Goal: Task Accomplishment & Management: Use online tool/utility

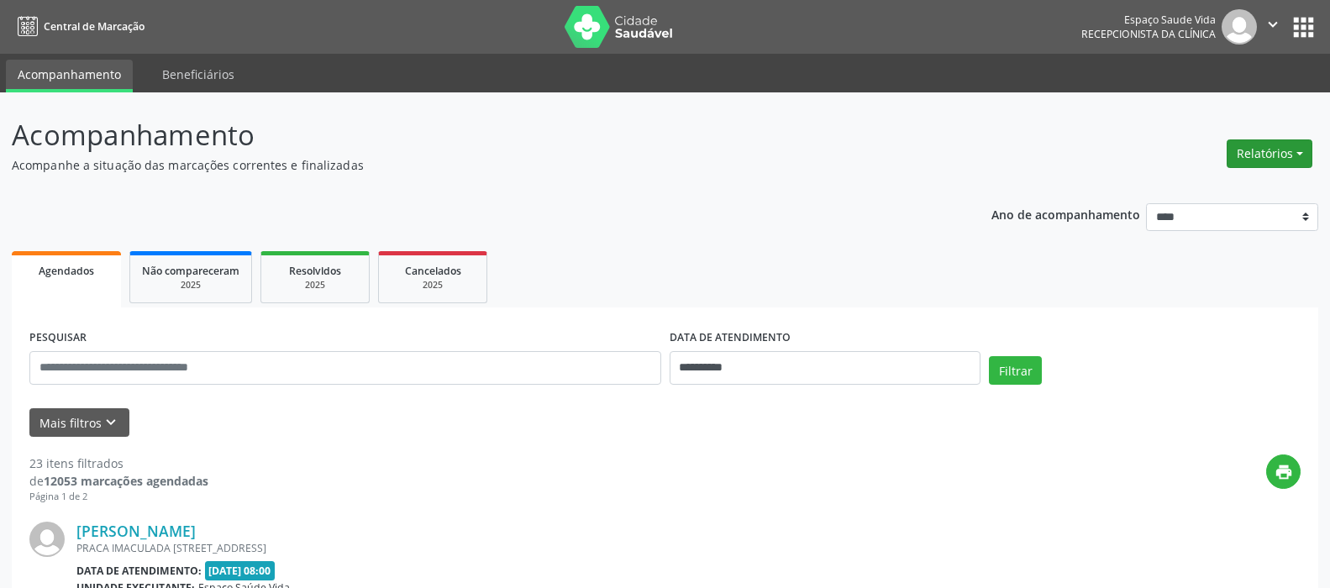
click at [1285, 142] on button "Relatórios" at bounding box center [1269, 153] width 86 height 29
click at [1202, 190] on link "Agendamentos" at bounding box center [1222, 190] width 181 height 24
select select "*"
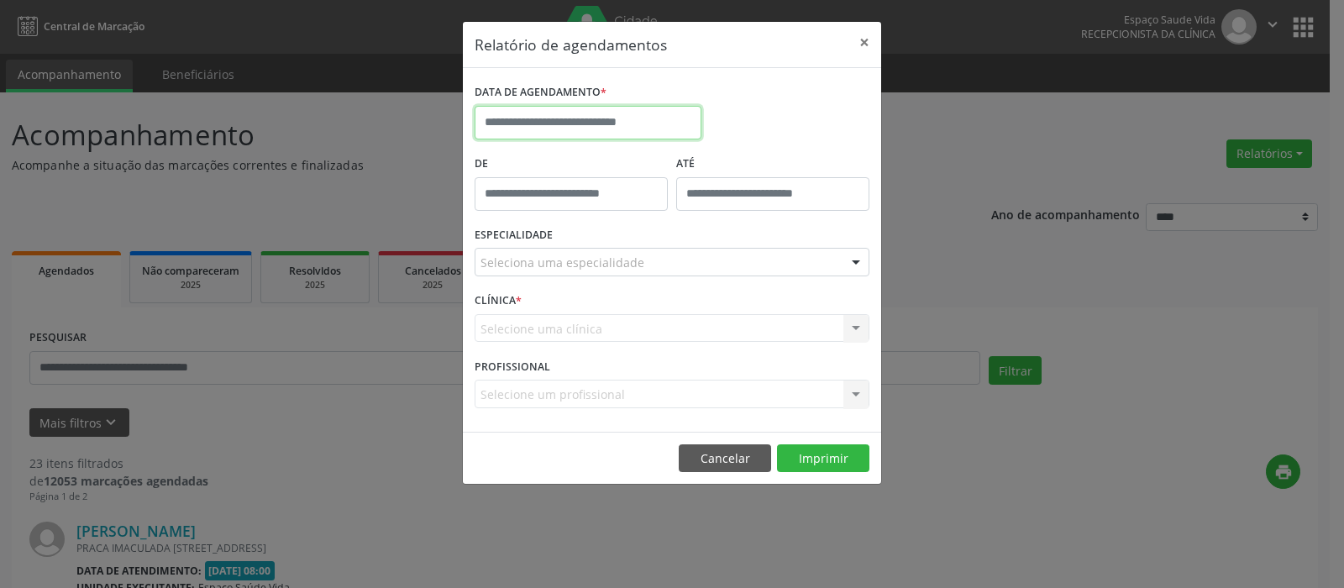
click at [566, 125] on input "text" at bounding box center [588, 123] width 227 height 34
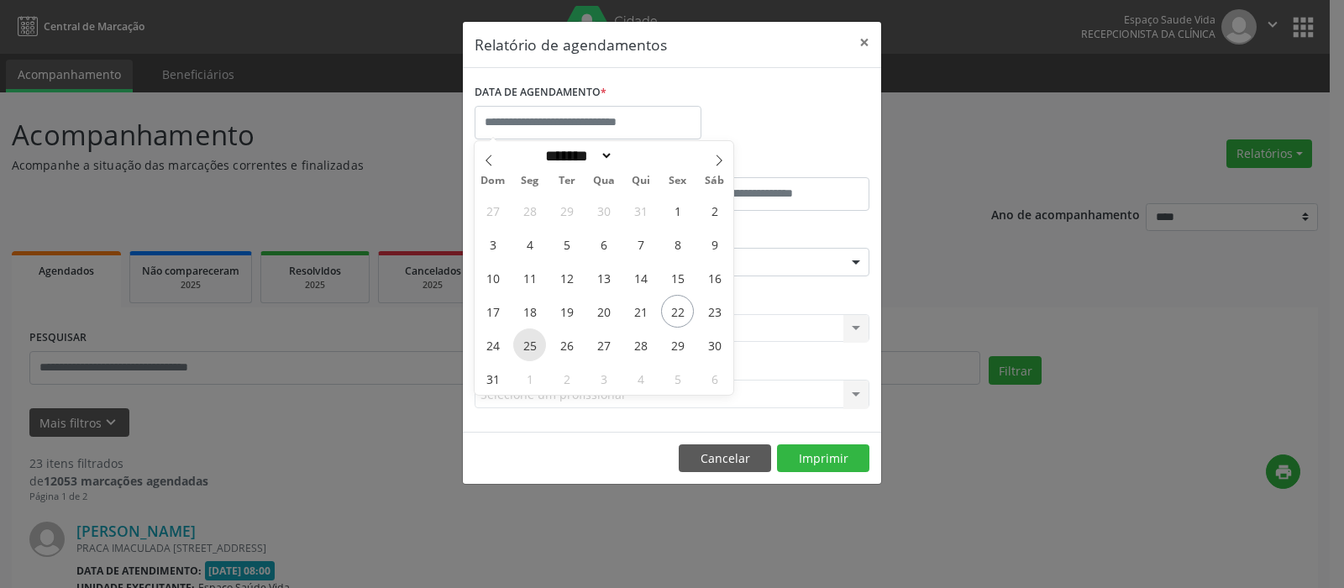
click at [528, 341] on span "25" at bounding box center [529, 344] width 33 height 33
type input "**********"
click at [528, 341] on span "25" at bounding box center [529, 344] width 33 height 33
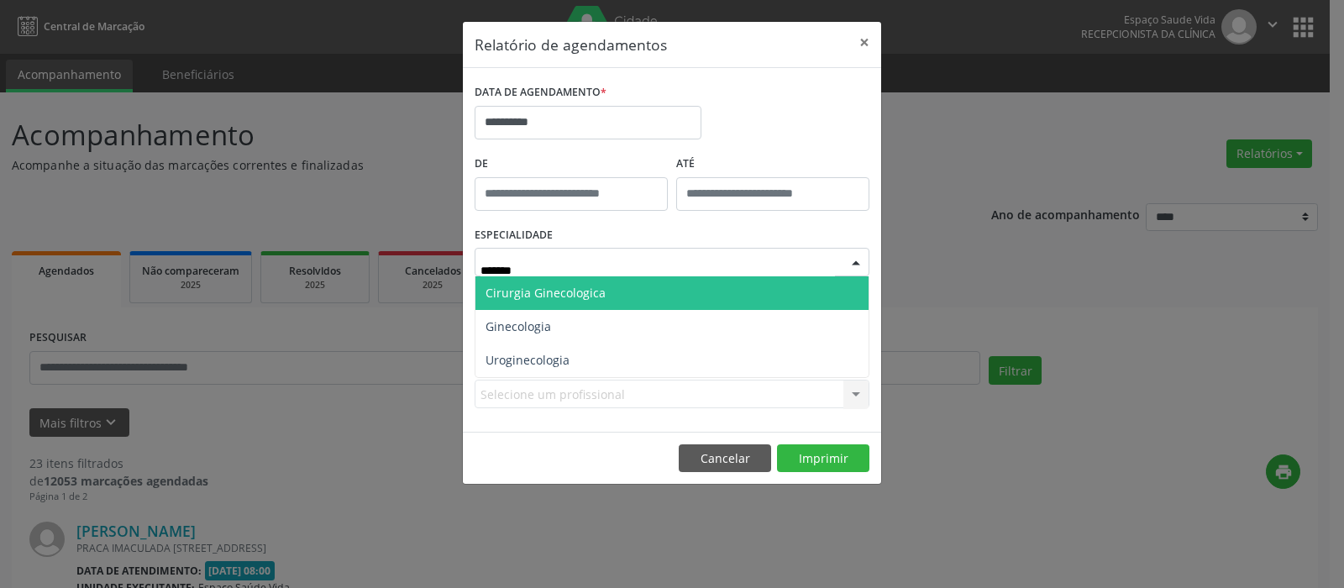
type input "********"
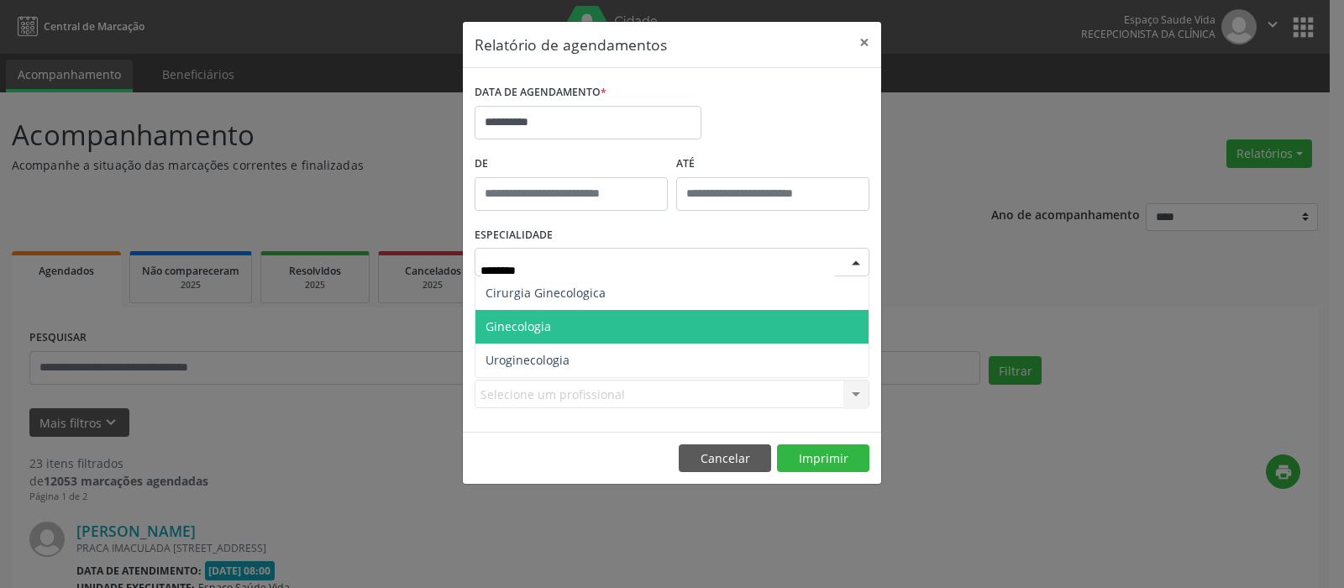
click at [529, 327] on span "Ginecologia" at bounding box center [518, 326] width 66 height 16
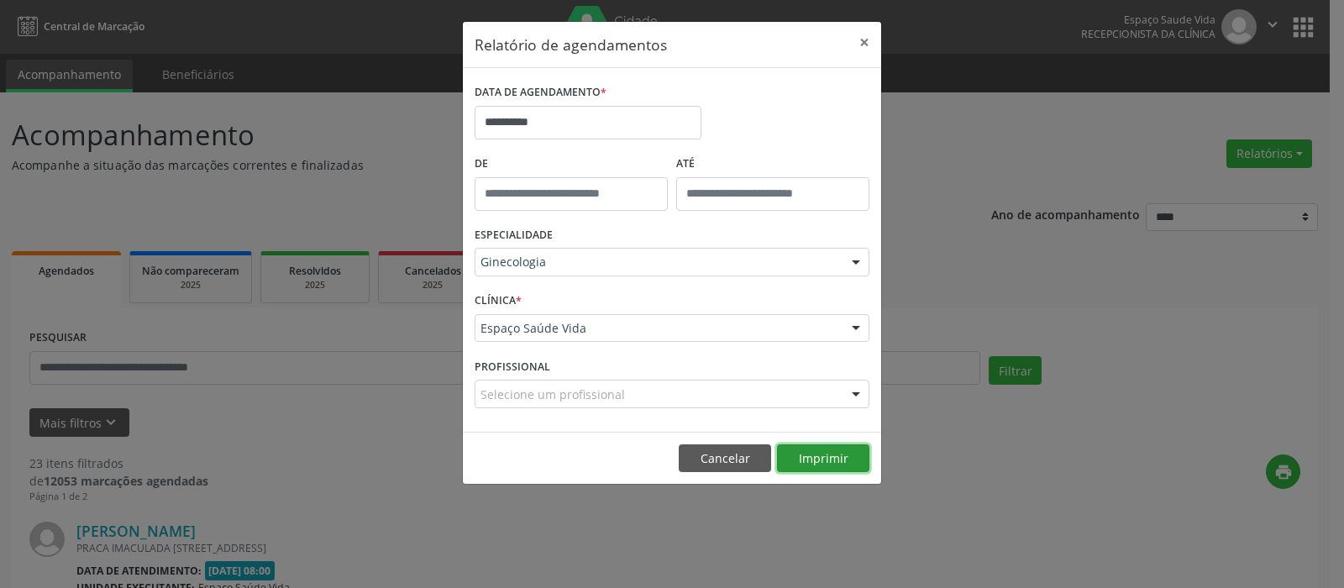
click at [814, 464] on button "Imprimir" at bounding box center [823, 458] width 92 height 29
click at [862, 42] on button "×" at bounding box center [864, 42] width 34 height 41
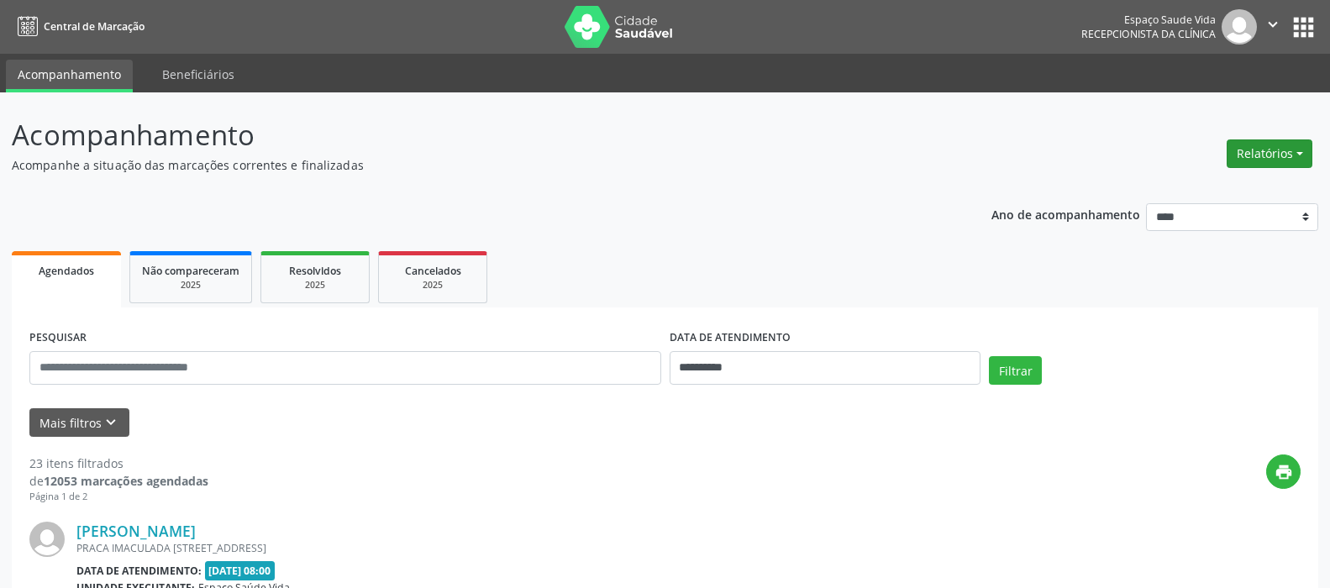
click at [1238, 155] on button "Relatórios" at bounding box center [1269, 153] width 86 height 29
click at [1179, 193] on link "Agendamentos" at bounding box center [1222, 190] width 181 height 24
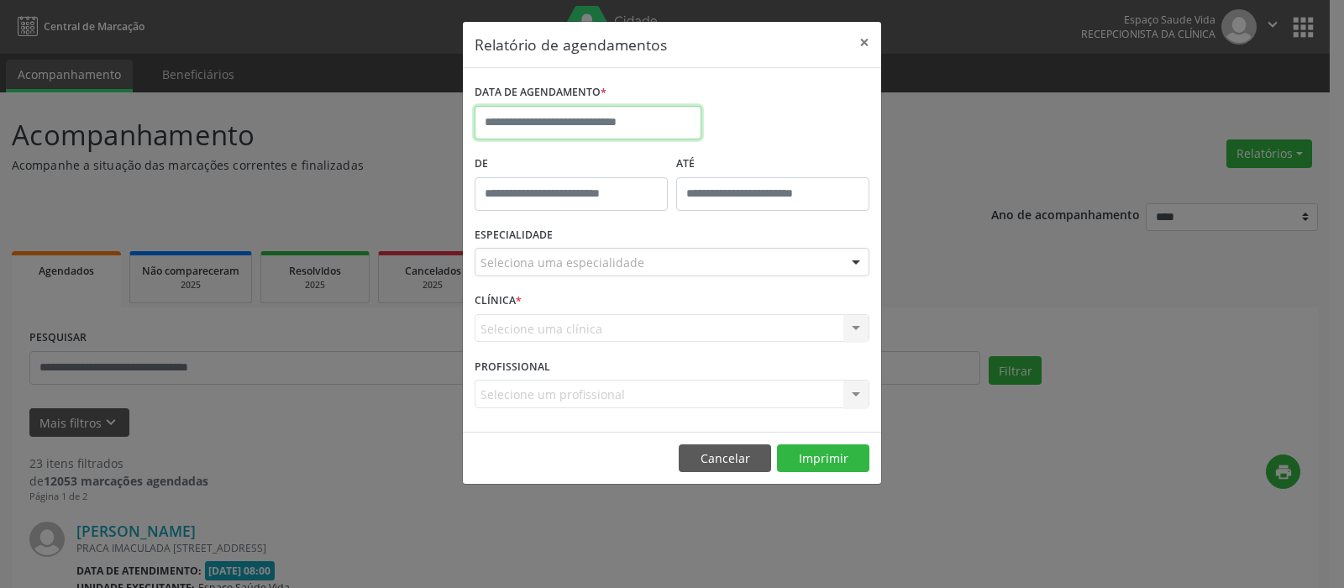
click at [590, 123] on input "text" at bounding box center [588, 123] width 227 height 34
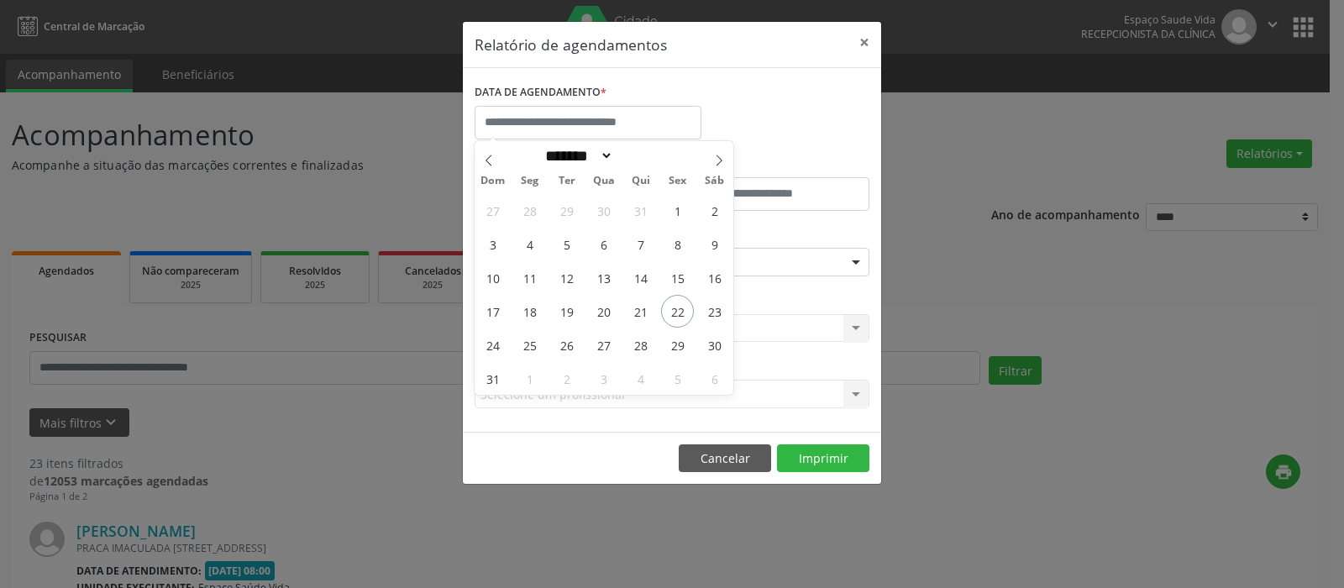
click at [795, 109] on div "DATA DE AGENDAMENTO *" at bounding box center [671, 115] width 403 height 71
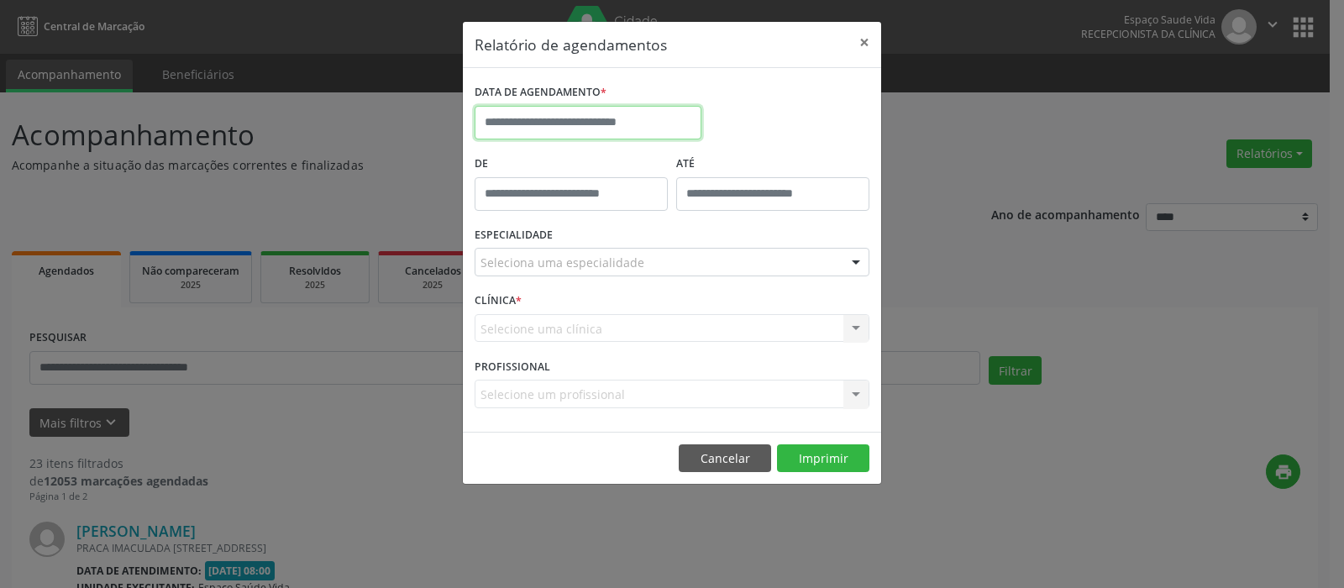
click at [565, 123] on input "text" at bounding box center [588, 123] width 227 height 34
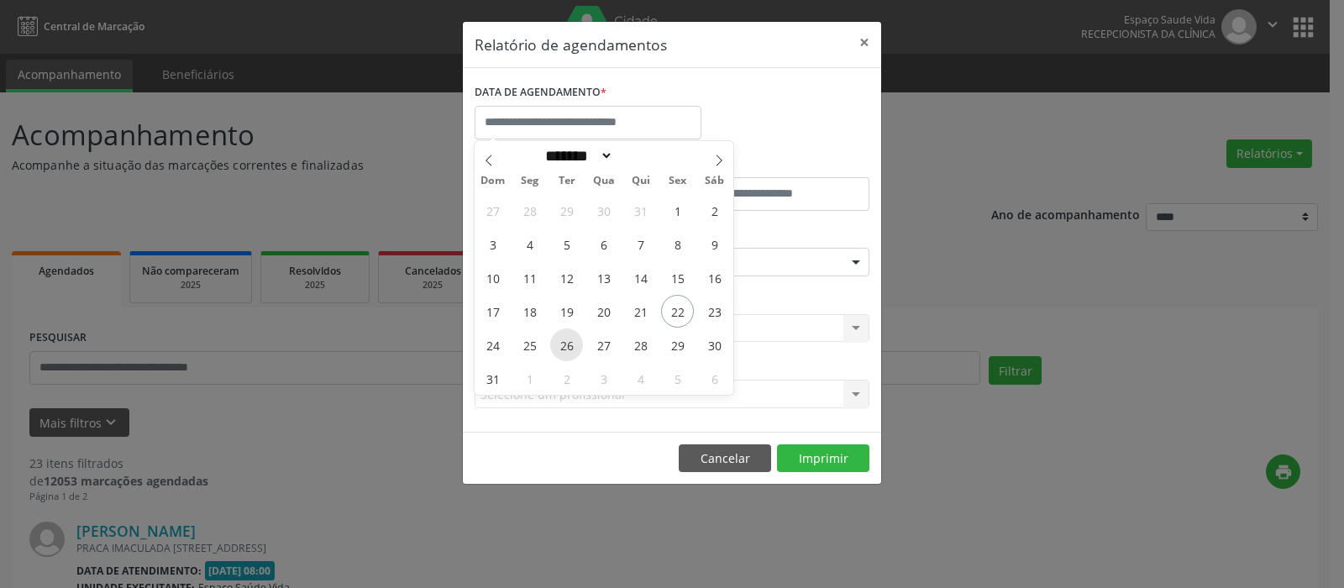
click at [564, 344] on span "26" at bounding box center [566, 344] width 33 height 33
type input "**********"
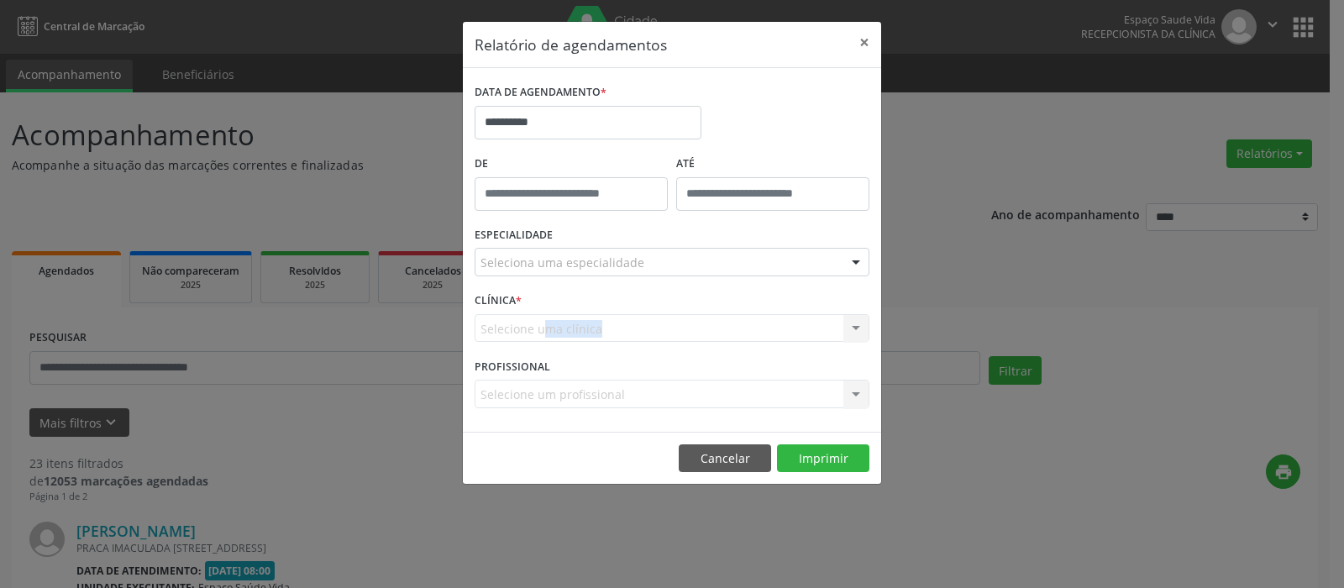
click at [564, 343] on div "CLÍNICA * Selecione uma clínica Espaço Saúde Vida Nenhum resultado encontrado p…" at bounding box center [671, 321] width 403 height 66
click at [586, 249] on div "Seleciona uma especialidade" at bounding box center [672, 262] width 395 height 29
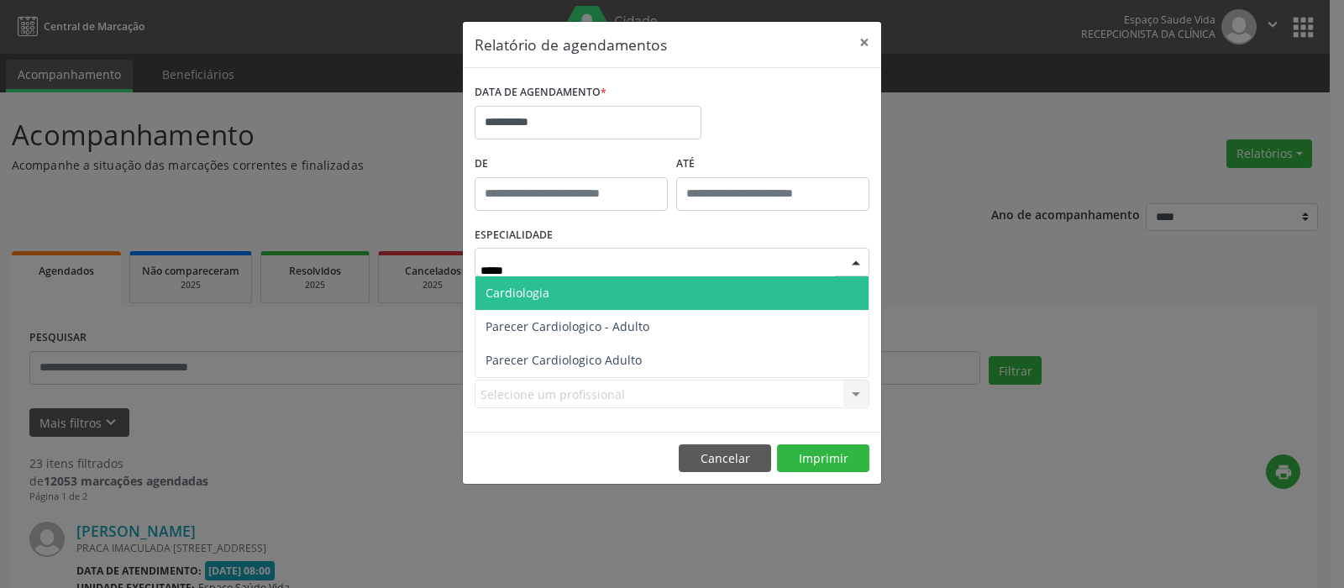
type input "******"
click at [518, 299] on span "Cardiologia" at bounding box center [517, 293] width 64 height 16
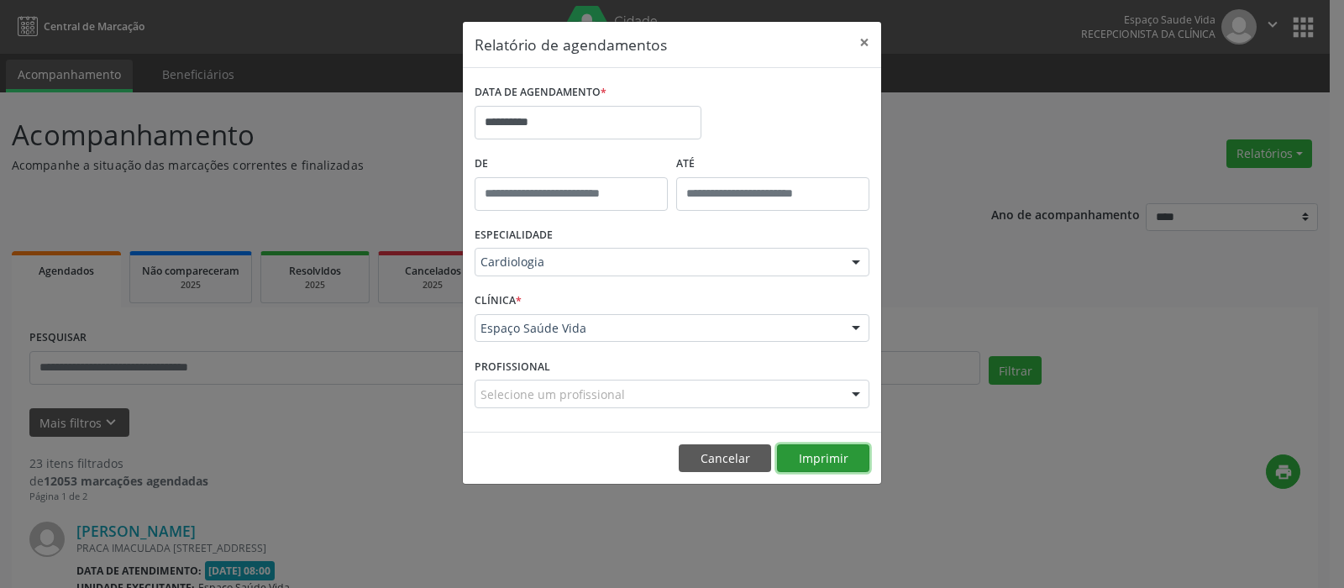
click at [826, 455] on button "Imprimir" at bounding box center [823, 458] width 92 height 29
